Goal: Task Accomplishment & Management: Complete application form

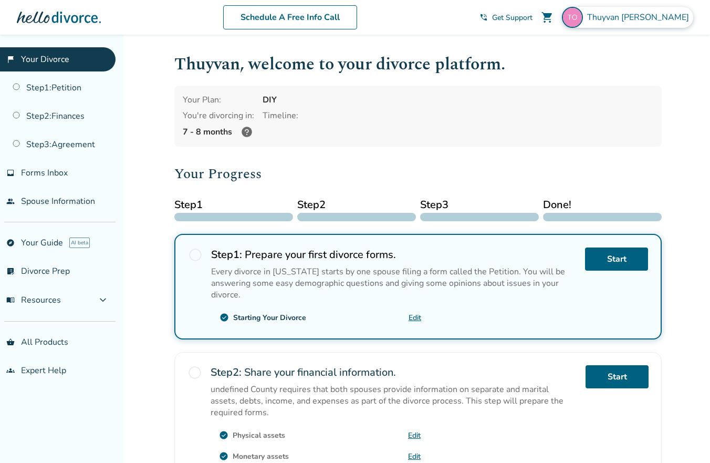
click at [677, 20] on span "[PERSON_NAME]" at bounding box center [640, 18] width 106 height 12
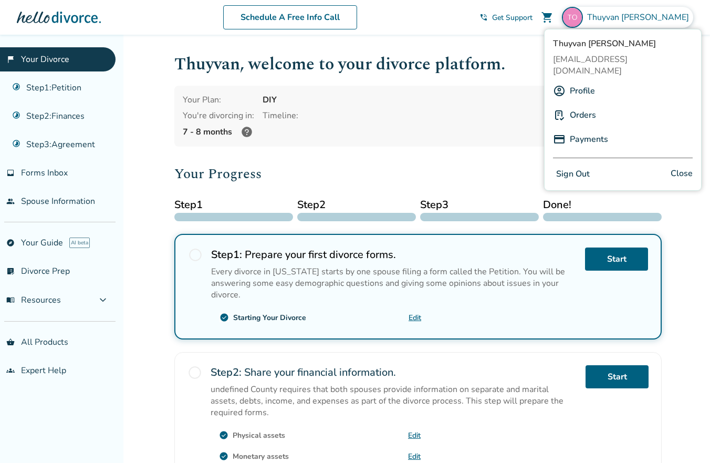
click at [352, 169] on h2 "Your Progress" at bounding box center [417, 173] width 487 height 21
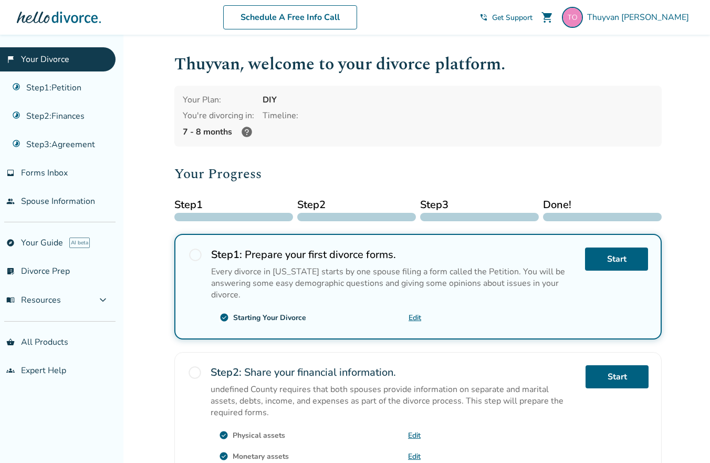
click at [413, 313] on link "Edit" at bounding box center [415, 317] width 13 height 10
click at [413, 315] on link "Edit" at bounding box center [415, 317] width 13 height 10
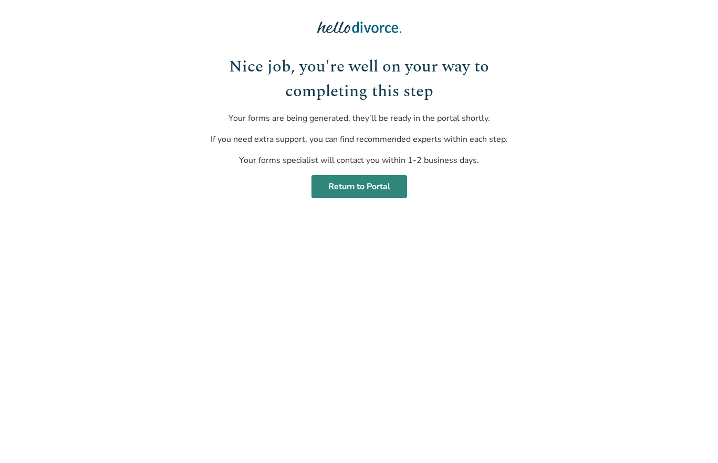
click at [367, 188] on link "Return to Portal" at bounding box center [359, 186] width 96 height 23
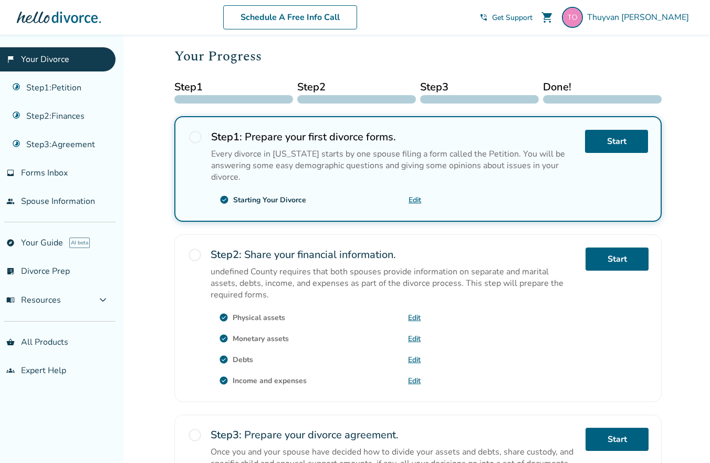
scroll to position [263, 0]
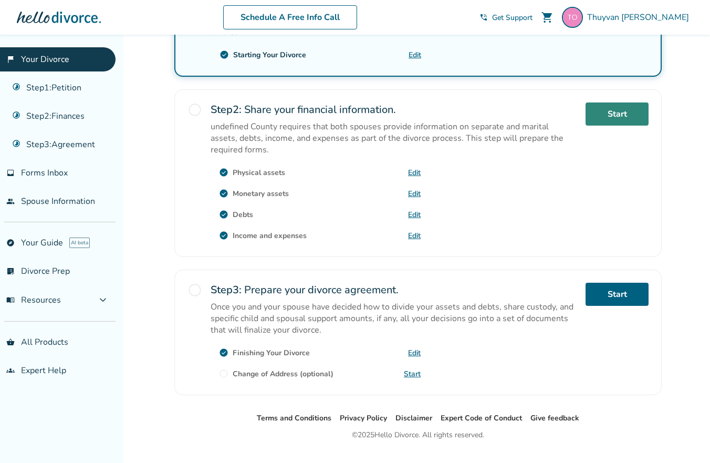
click at [617, 120] on link "Start" at bounding box center [617, 113] width 63 height 23
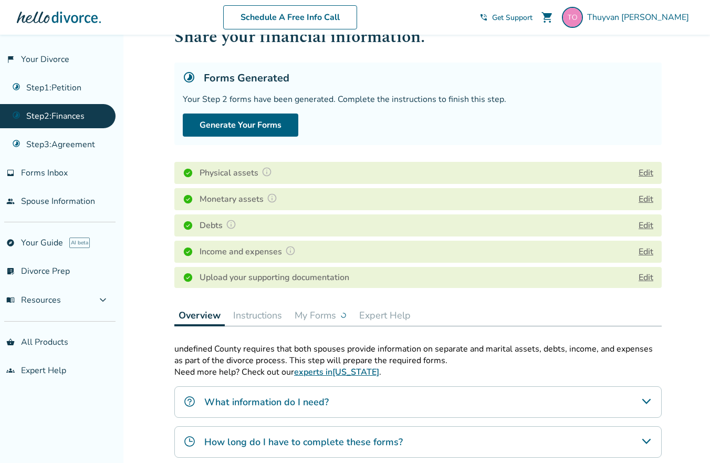
scroll to position [105, 0]
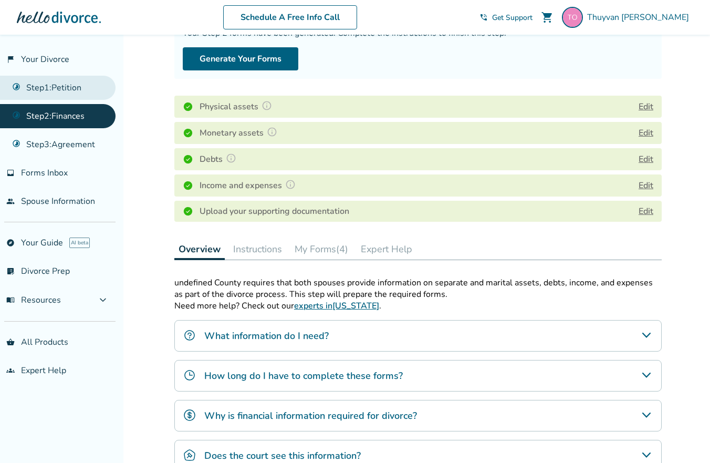
click at [71, 92] on link "Step 1 : Petition" at bounding box center [58, 88] width 116 height 24
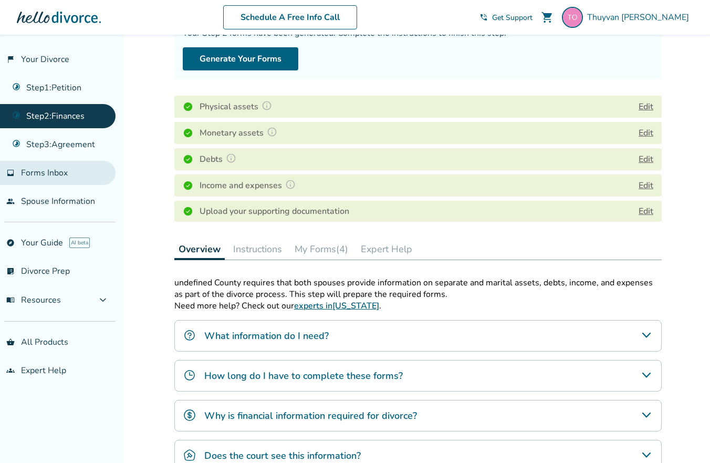
click at [79, 171] on link "inbox Forms Inbox" at bounding box center [58, 173] width 116 height 24
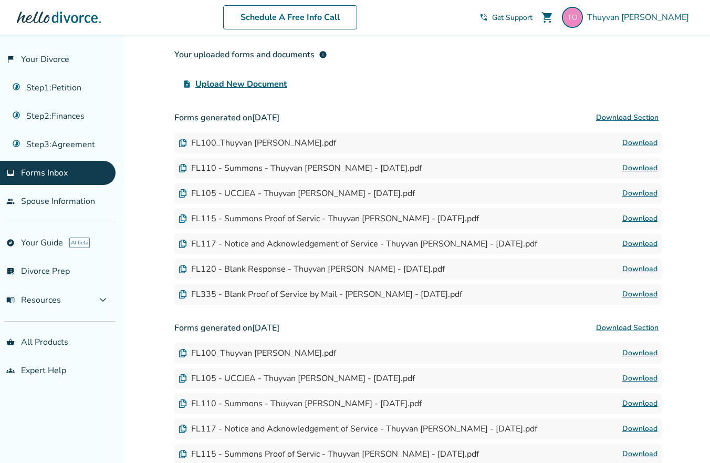
click at [642, 167] on link "Download" at bounding box center [639, 168] width 35 height 13
click at [182, 194] on img at bounding box center [183, 193] width 8 height 8
